Goal: Register for event/course

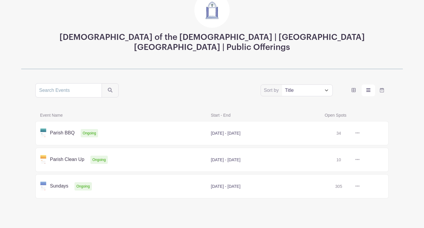
scroll to position [50, 0]
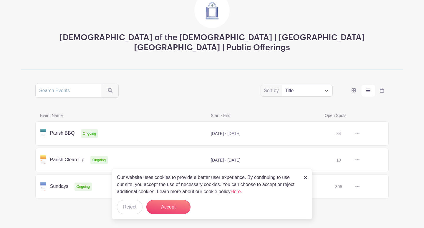
click at [356, 131] on icon at bounding box center [358, 133] width 4 height 5
click at [360, 133] on link at bounding box center [360, 133] width 0 height 0
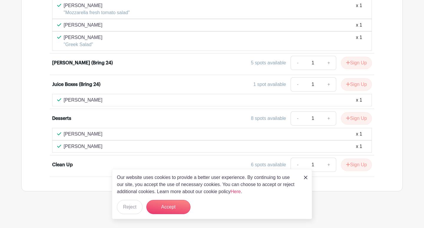
scroll to position [380, 0]
click at [349, 85] on icon "submit" at bounding box center [348, 84] width 4 height 5
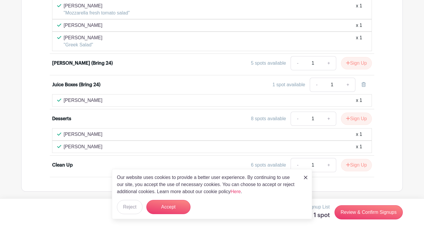
click at [284, 84] on div "1 spot available" at bounding box center [289, 84] width 33 height 7
click at [296, 84] on div "1 spot available" at bounding box center [289, 84] width 33 height 7
click at [334, 86] on input "1" at bounding box center [333, 85] width 18 height 14
click at [350, 85] on link "+" at bounding box center [348, 85] width 15 height 14
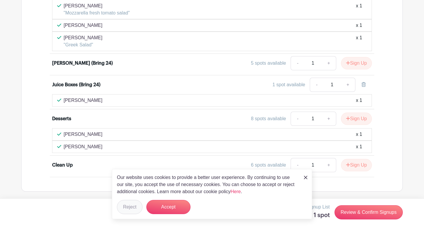
click at [131, 208] on button "Reject" at bounding box center [130, 207] width 26 height 14
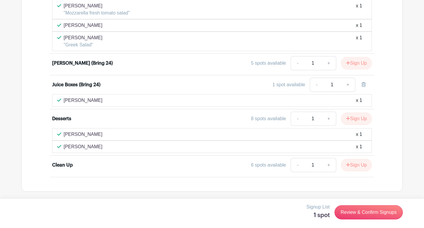
click at [328, 62] on link "+" at bounding box center [329, 63] width 15 height 14
click at [296, 63] on link "-" at bounding box center [298, 63] width 14 height 14
type input "1"
click at [355, 65] on button "Sign Up" at bounding box center [356, 63] width 31 height 12
click at [368, 215] on link "Review & Confirm Signups" at bounding box center [369, 212] width 68 height 14
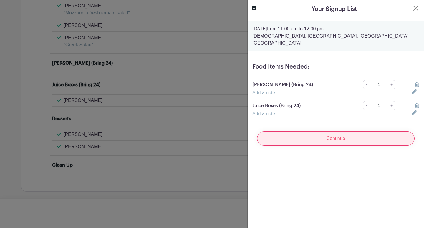
click at [358, 131] on input "Continue" at bounding box center [336, 138] width 158 height 14
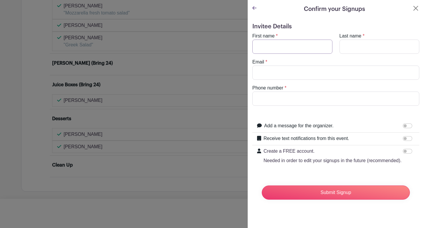
click at [277, 44] on input "First name" at bounding box center [293, 46] width 80 height 14
type input "Mirjam"
type input "[PERSON_NAME]"
click at [279, 69] on input "Email" at bounding box center [336, 72] width 167 height 14
type input "[EMAIL_ADDRESS][DOMAIN_NAME]"
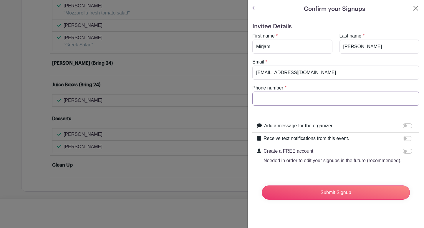
click at [280, 98] on input "Phone number" at bounding box center [336, 98] width 167 height 14
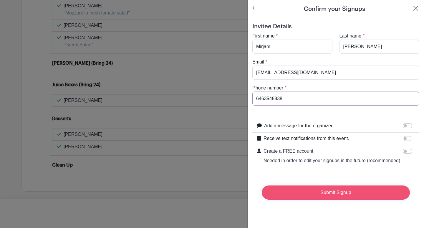
type input "6463548838"
click at [300, 194] on input "Submit Signup" at bounding box center [336, 192] width 148 height 14
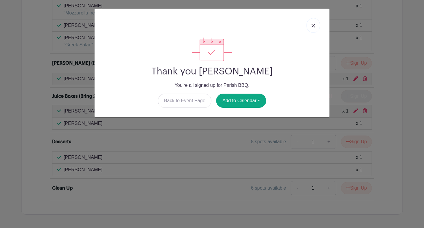
click at [315, 24] on link at bounding box center [314, 25] width 14 height 15
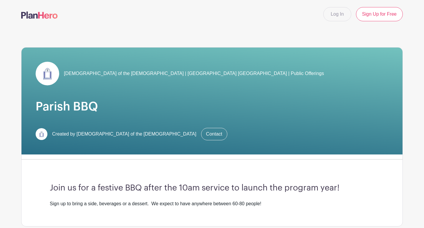
scroll to position [0, 0]
click at [143, 72] on span "[DEMOGRAPHIC_DATA] of the [DEMOGRAPHIC_DATA] | [GEOGRAPHIC_DATA] [GEOGRAPHIC_DA…" at bounding box center [194, 73] width 260 height 7
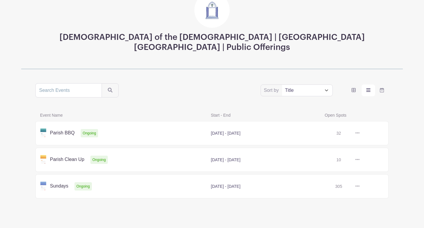
scroll to position [50, 0]
click at [360, 160] on link at bounding box center [360, 160] width 0 height 0
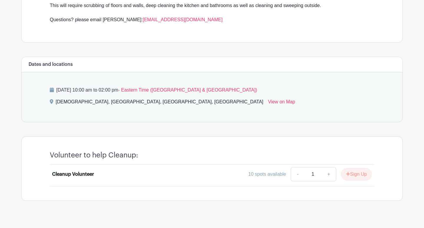
scroll to position [207, 0]
click at [351, 168] on button "Sign Up" at bounding box center [356, 174] width 31 height 12
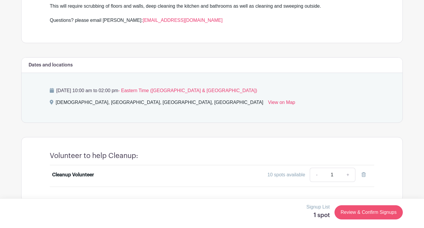
click at [353, 212] on link "Review & Confirm Signups" at bounding box center [369, 212] width 68 height 14
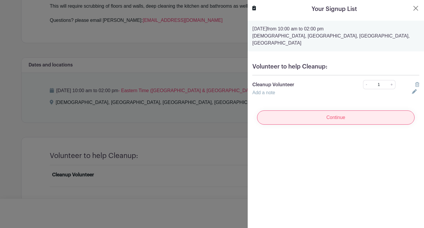
click at [359, 114] on input "Continue" at bounding box center [336, 117] width 158 height 14
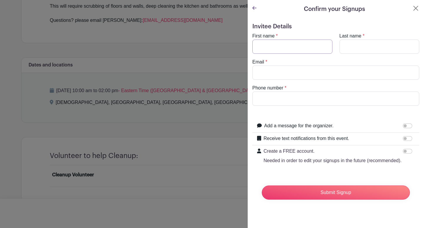
click at [264, 47] on input "First name" at bounding box center [293, 46] width 80 height 14
type input "Mirjam"
type input "[PERSON_NAME]"
click at [262, 72] on input "Email" at bounding box center [336, 72] width 167 height 14
type input "[EMAIL_ADDRESS][DOMAIN_NAME]"
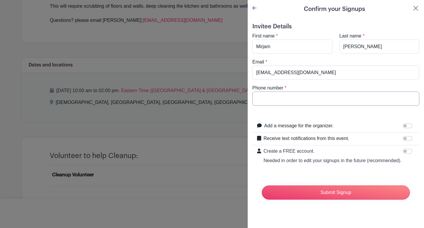
click at [264, 96] on input "Phone number" at bounding box center [336, 98] width 167 height 14
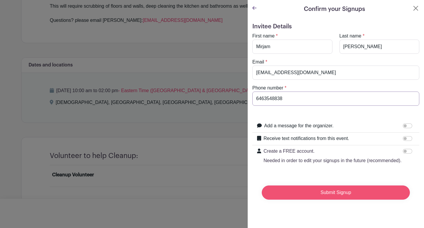
type input "6463548838"
click at [345, 195] on input "Submit Signup" at bounding box center [336, 192] width 148 height 14
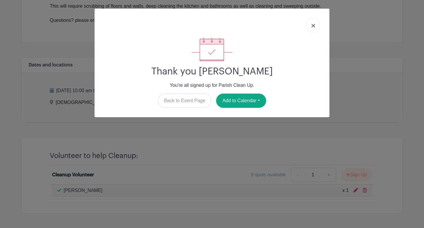
click at [316, 29] on link at bounding box center [314, 25] width 14 height 15
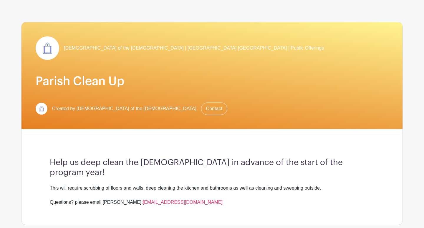
scroll to position [26, 0]
